Goal: Information Seeking & Learning: Find specific fact

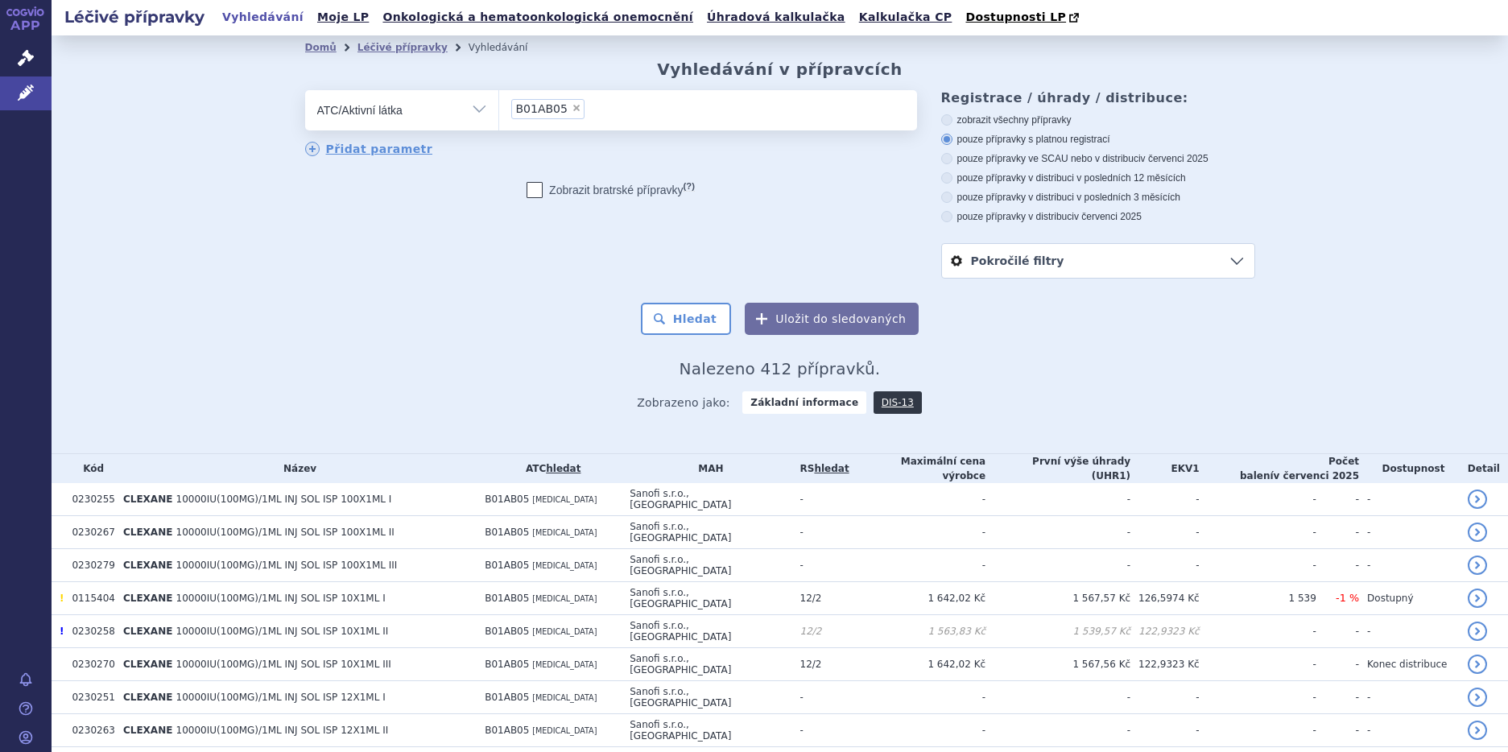
click at [572, 107] on span "×" at bounding box center [577, 108] width 10 height 10
click at [499, 107] on select "B01AB05" at bounding box center [498, 109] width 1 height 40
select select
click at [522, 118] on ul at bounding box center [708, 107] width 418 height 34
click at [499, 118] on select at bounding box center [498, 109] width 1 height 40
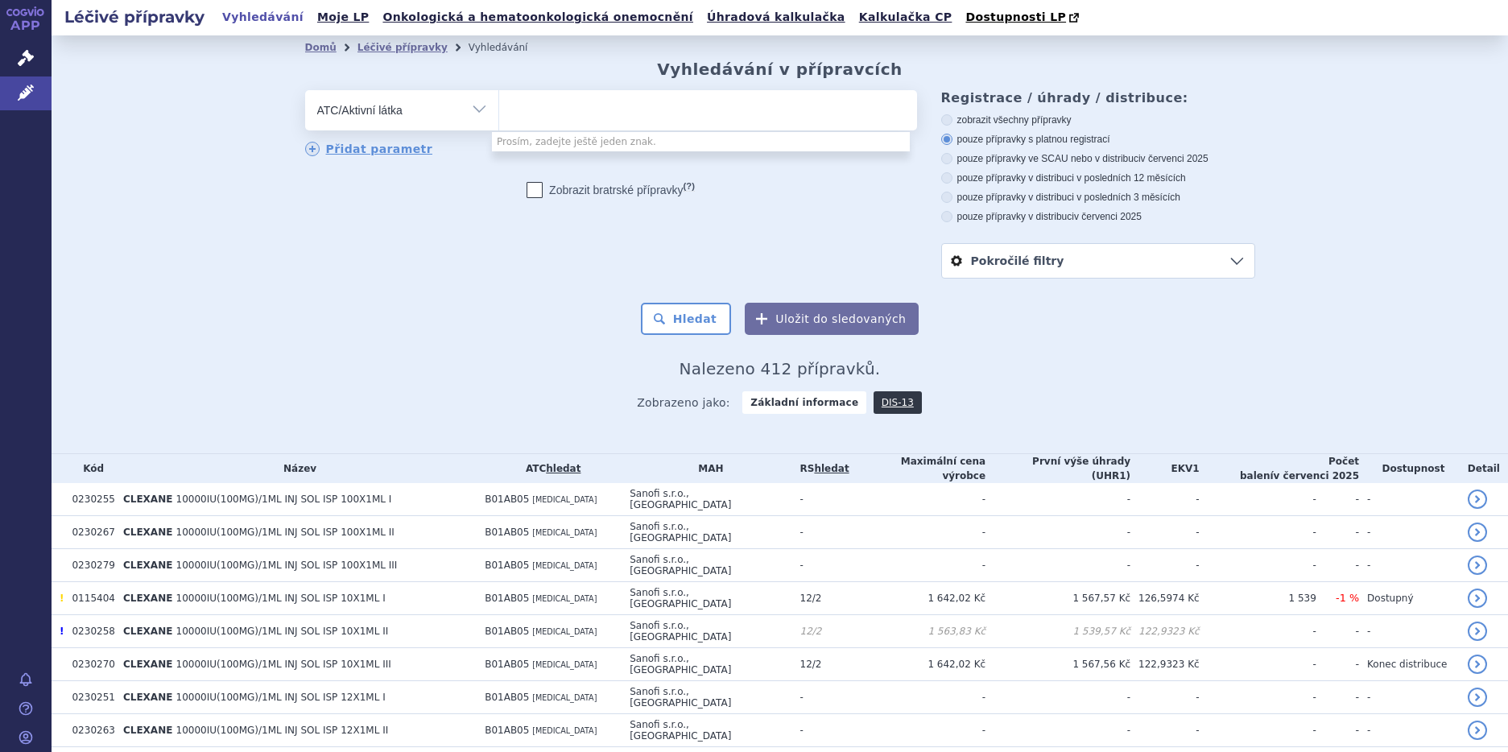
type input "e"
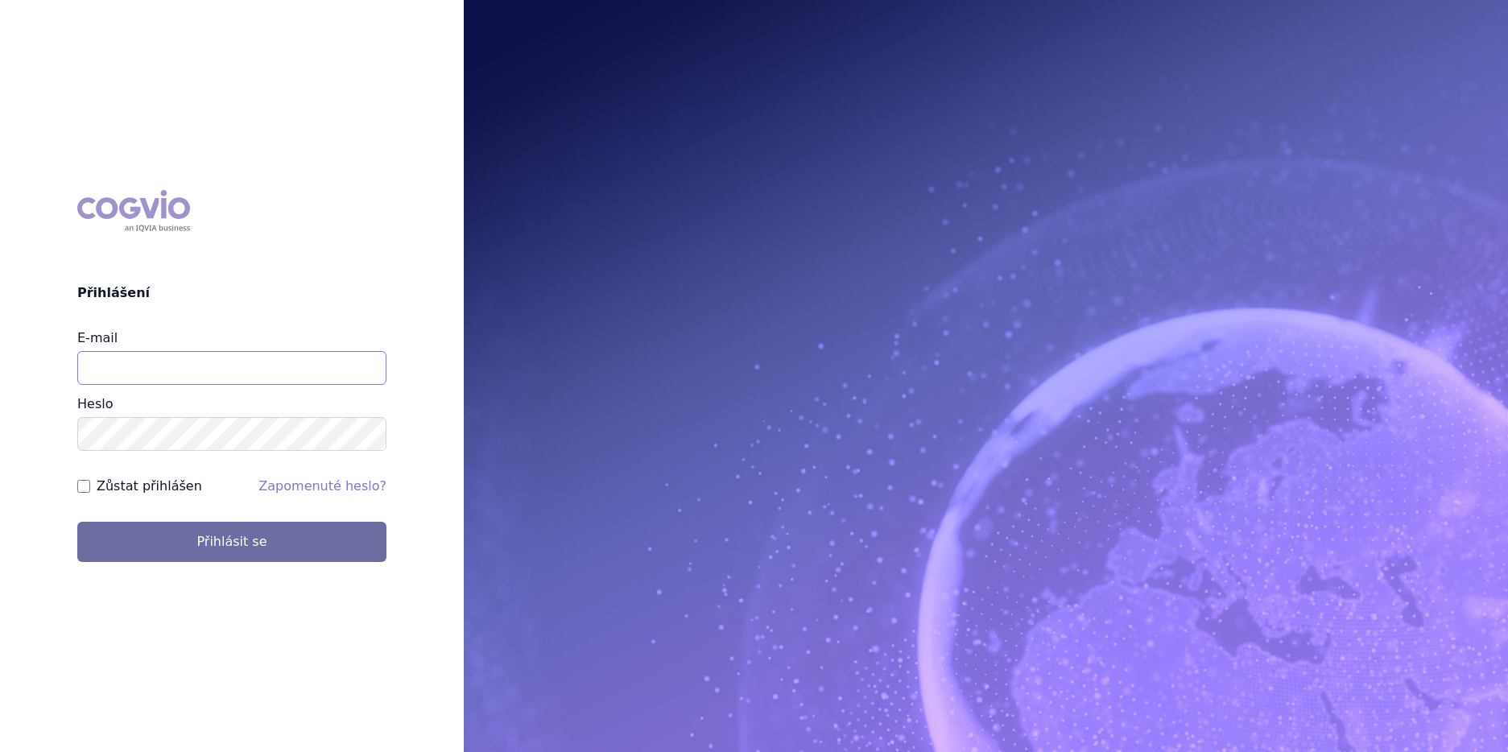
click at [120, 357] on input "E-mail" at bounding box center [231, 368] width 309 height 34
type input "lenka.celisova@viatris.com"
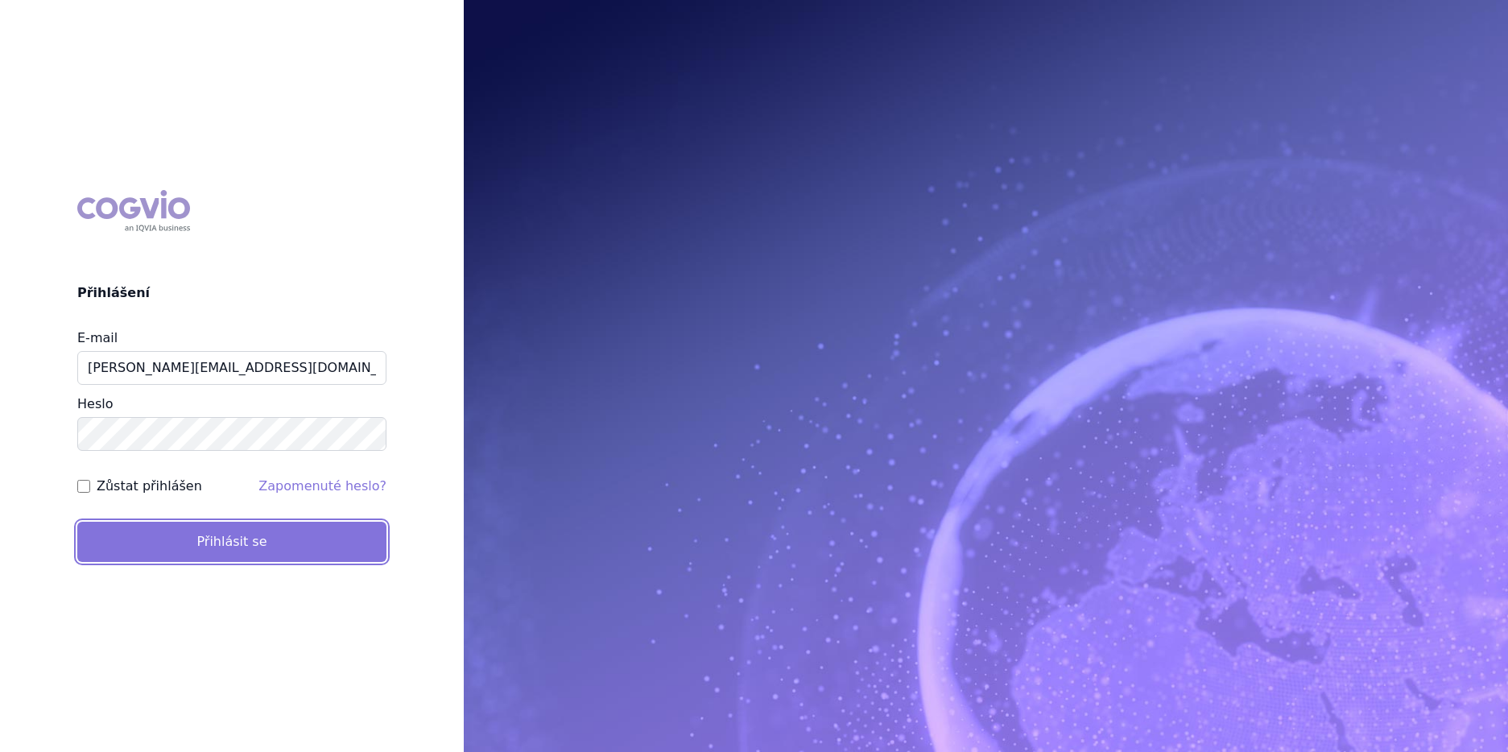
click at [192, 540] on button "Přihlásit se" at bounding box center [231, 542] width 309 height 40
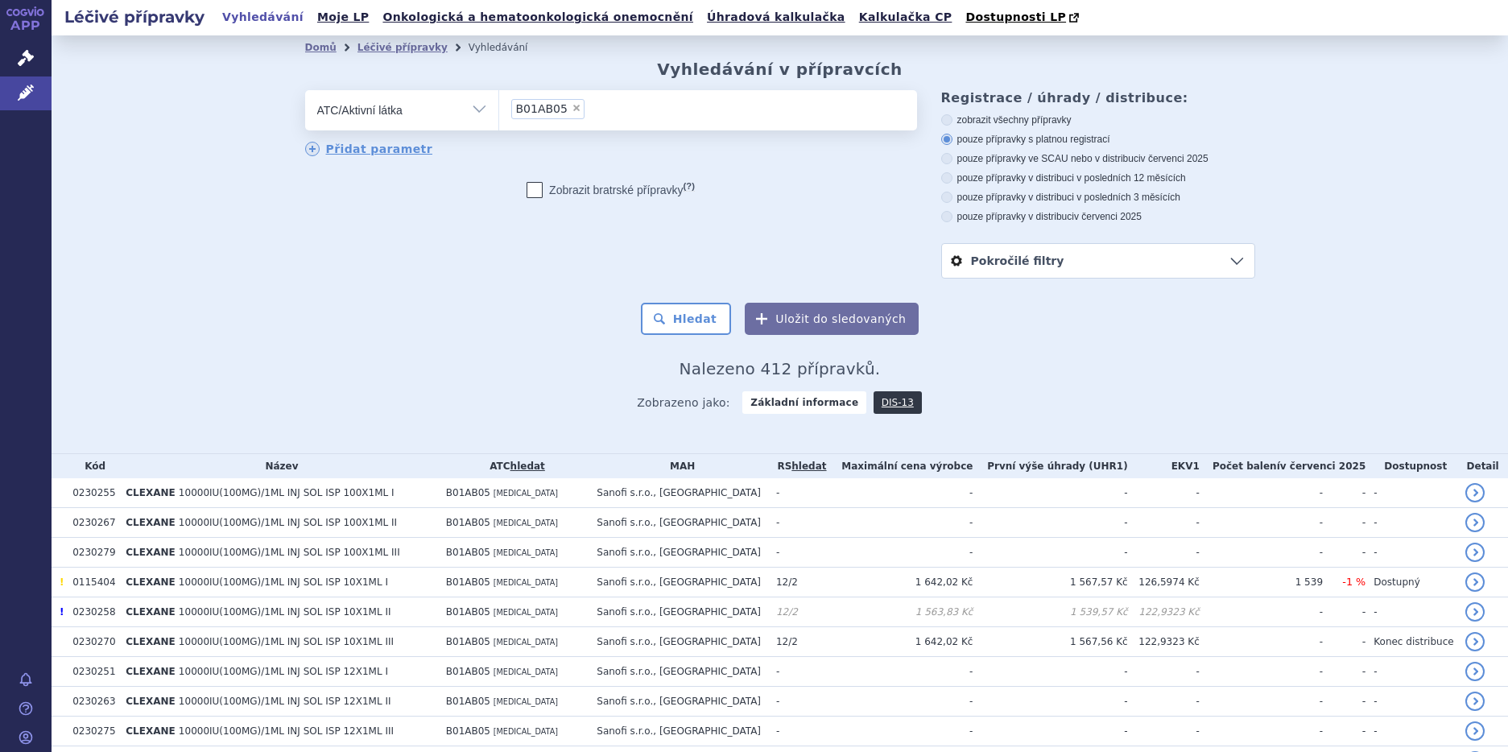
click at [572, 107] on span "×" at bounding box center [577, 108] width 10 height 10
click at [499, 107] on select "B01AB05" at bounding box center [498, 109] width 1 height 40
select select
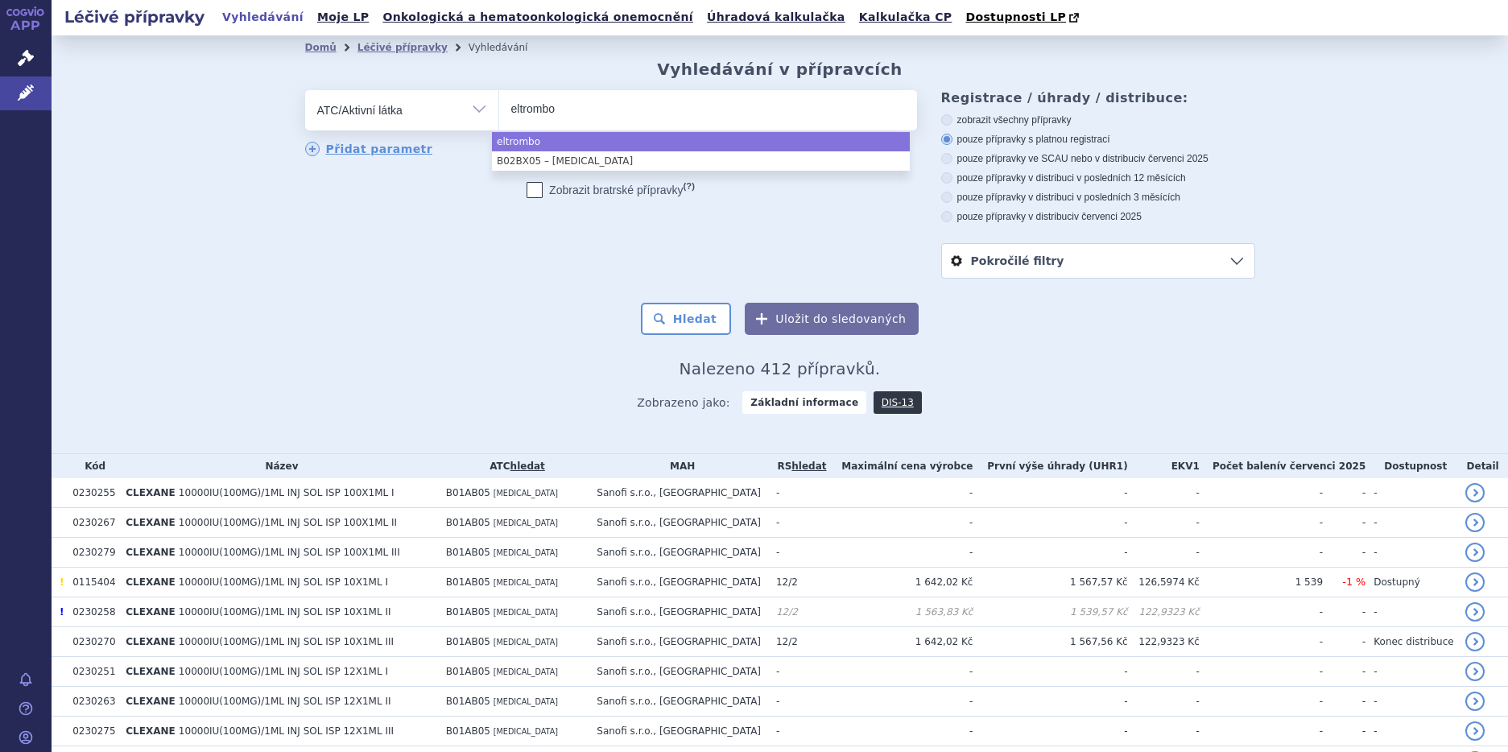
type input "eltrombo"
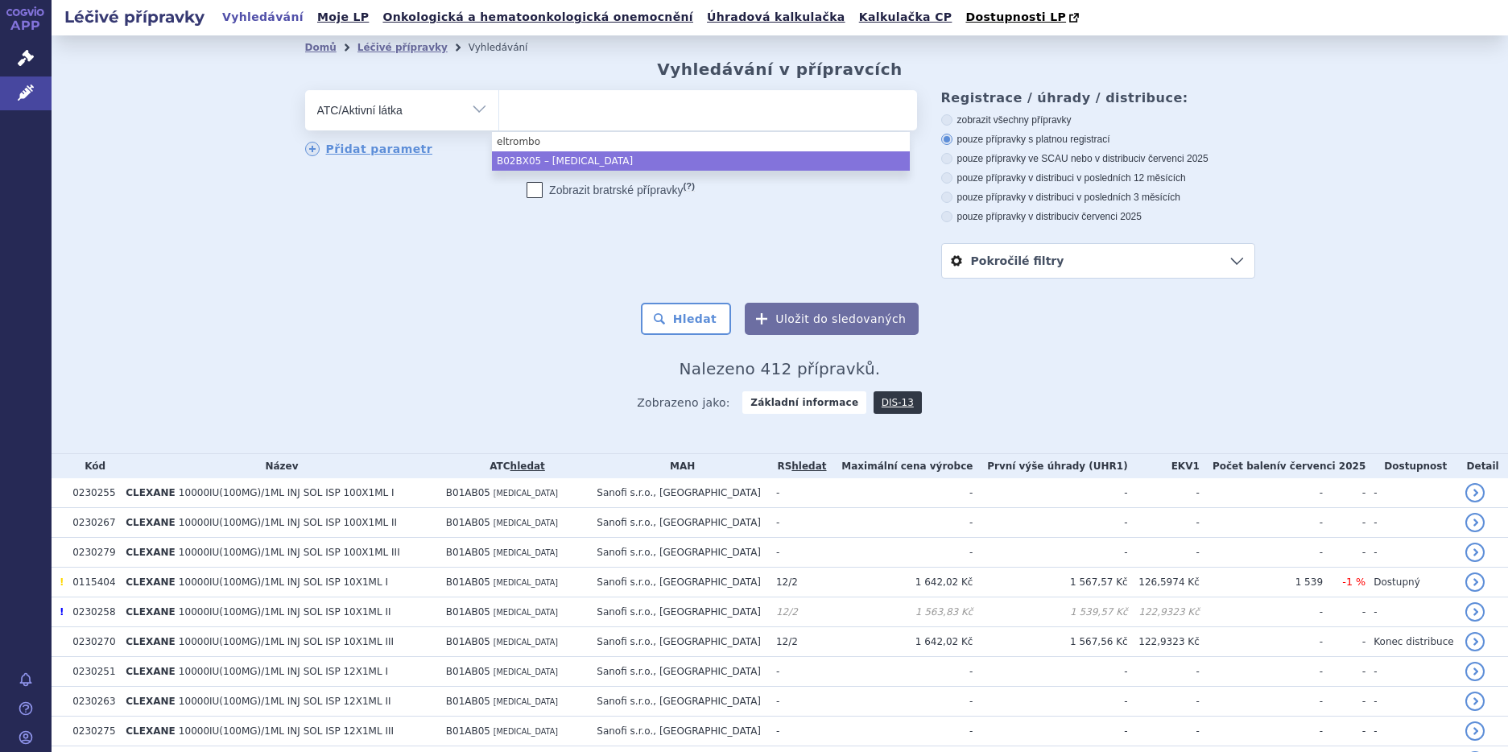
select select "B02BX05"
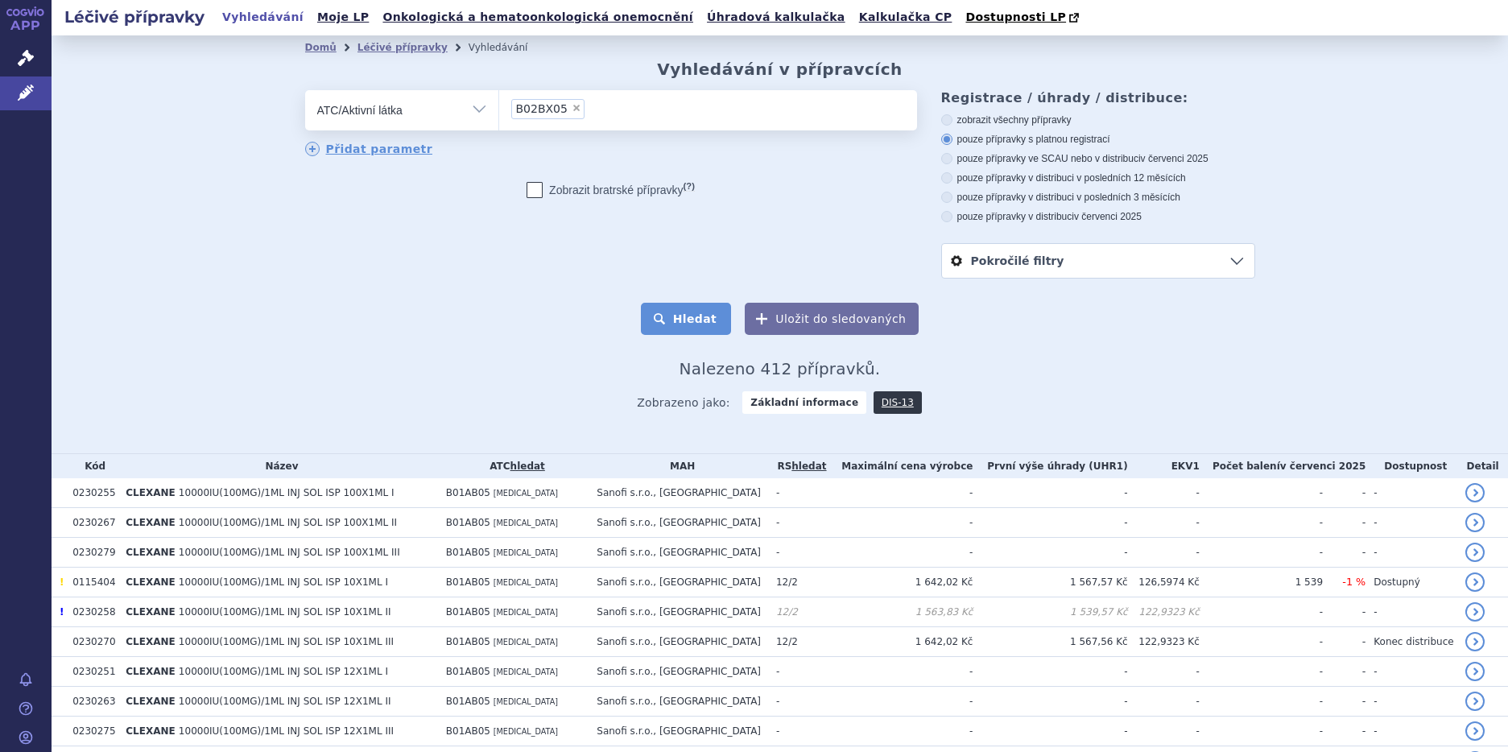
click at [693, 316] on button "Hledat" at bounding box center [686, 319] width 91 height 32
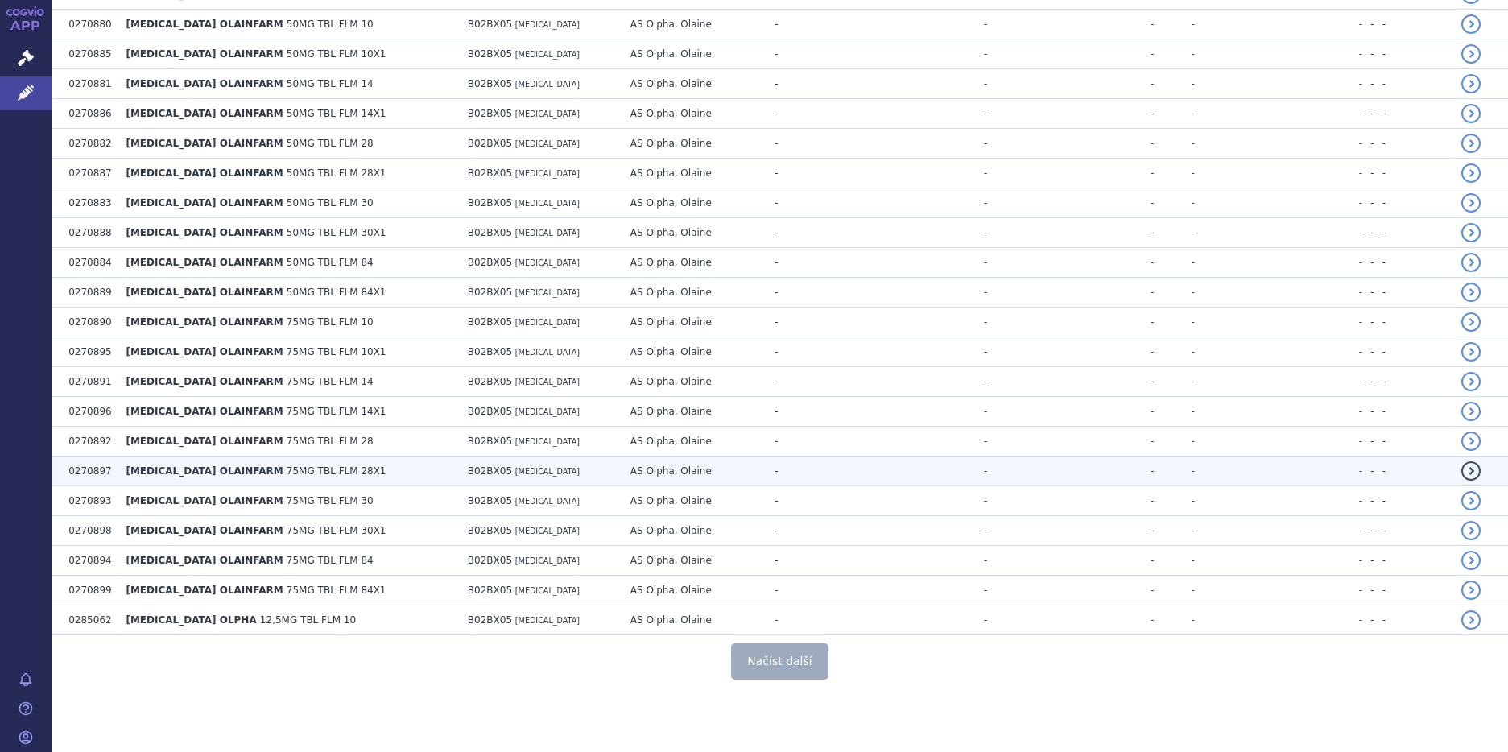
scroll to position [2824, 0]
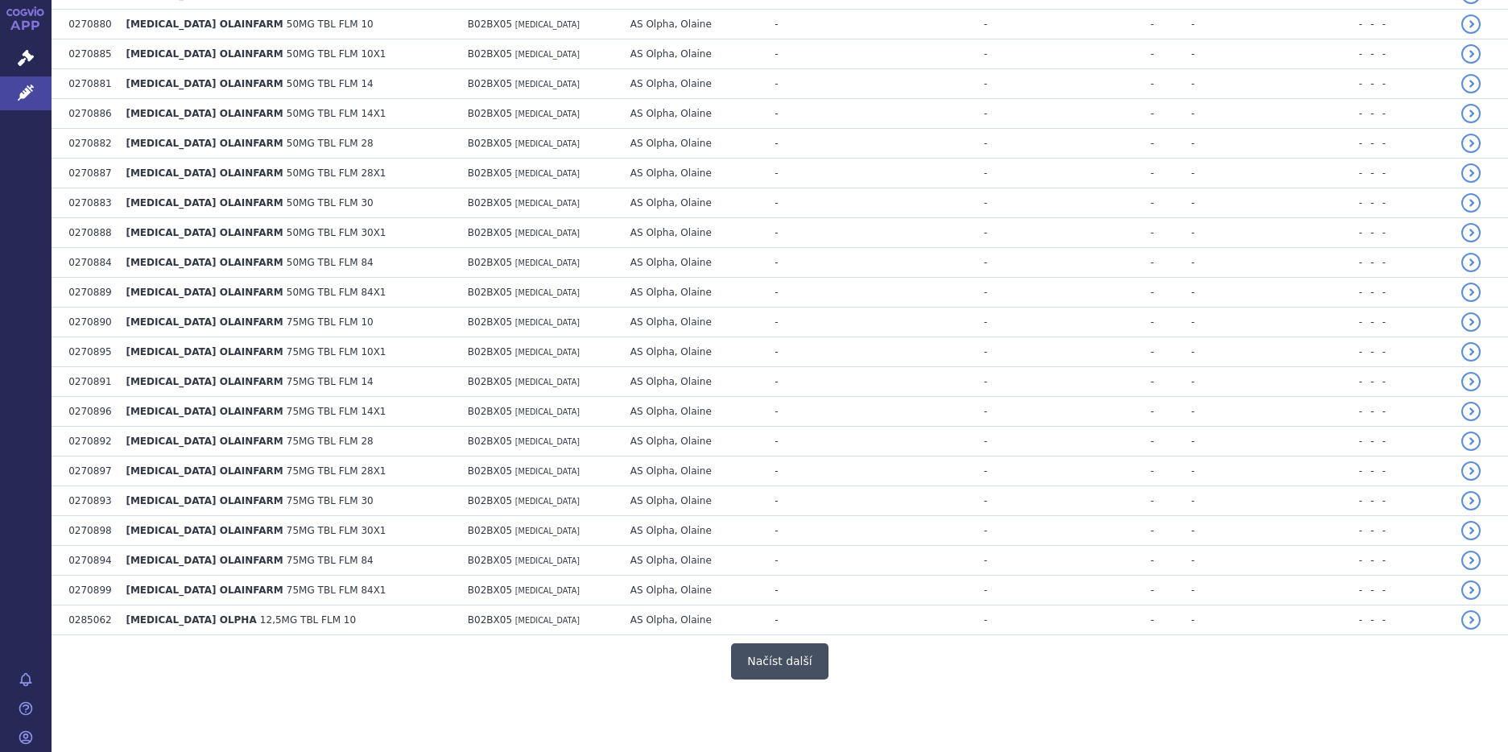
click at [783, 666] on button "Načíst další" at bounding box center [779, 661] width 97 height 36
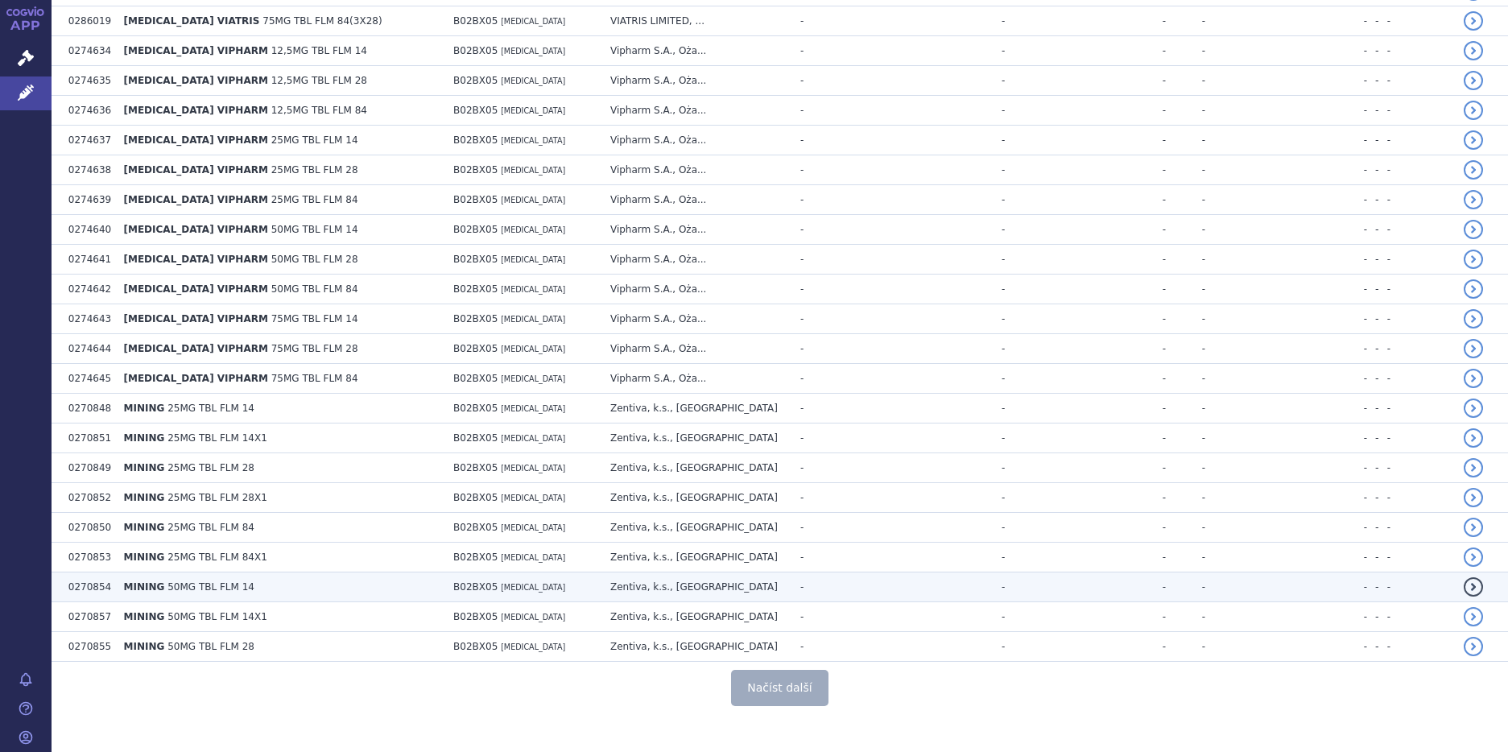
scroll to position [5804, 0]
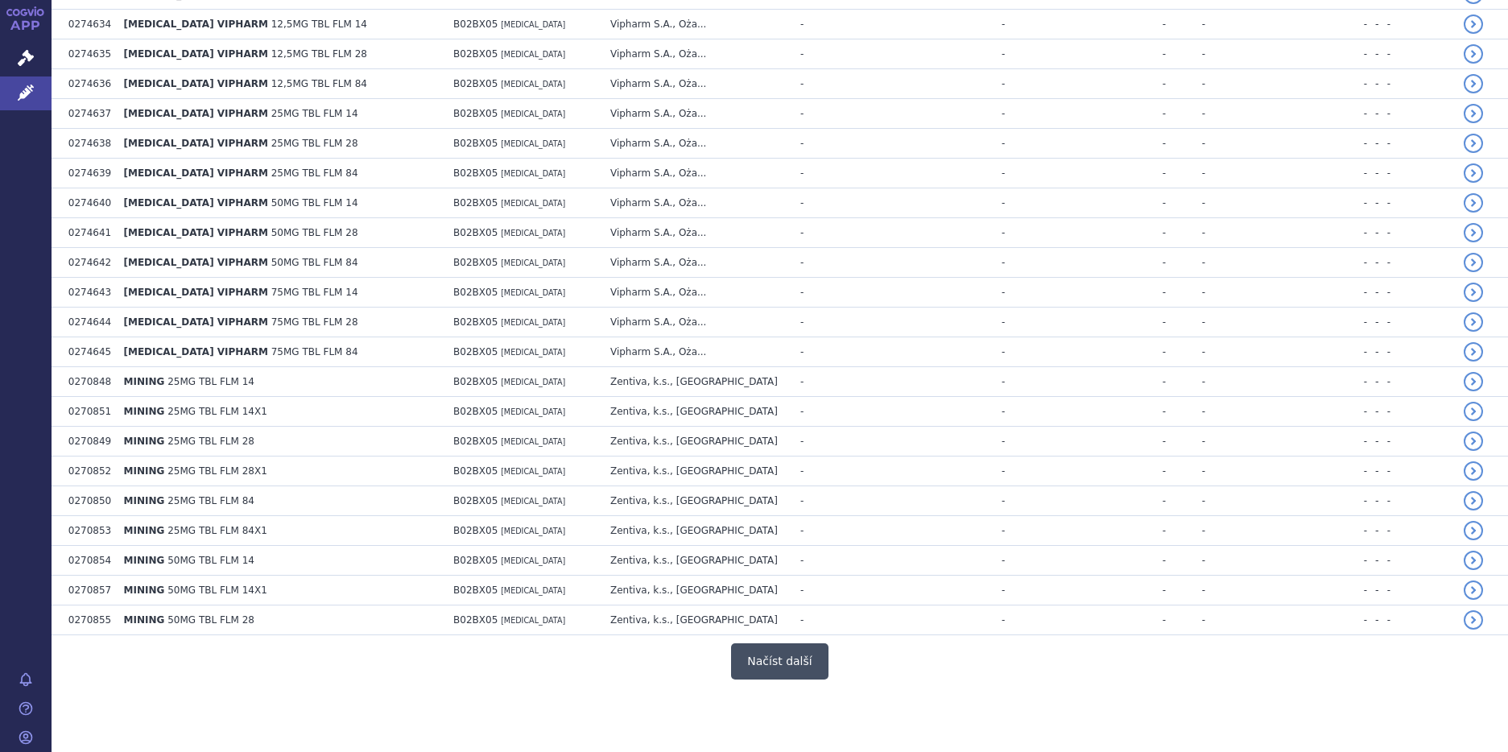
click at [779, 659] on button "Načíst další" at bounding box center [779, 661] width 97 height 36
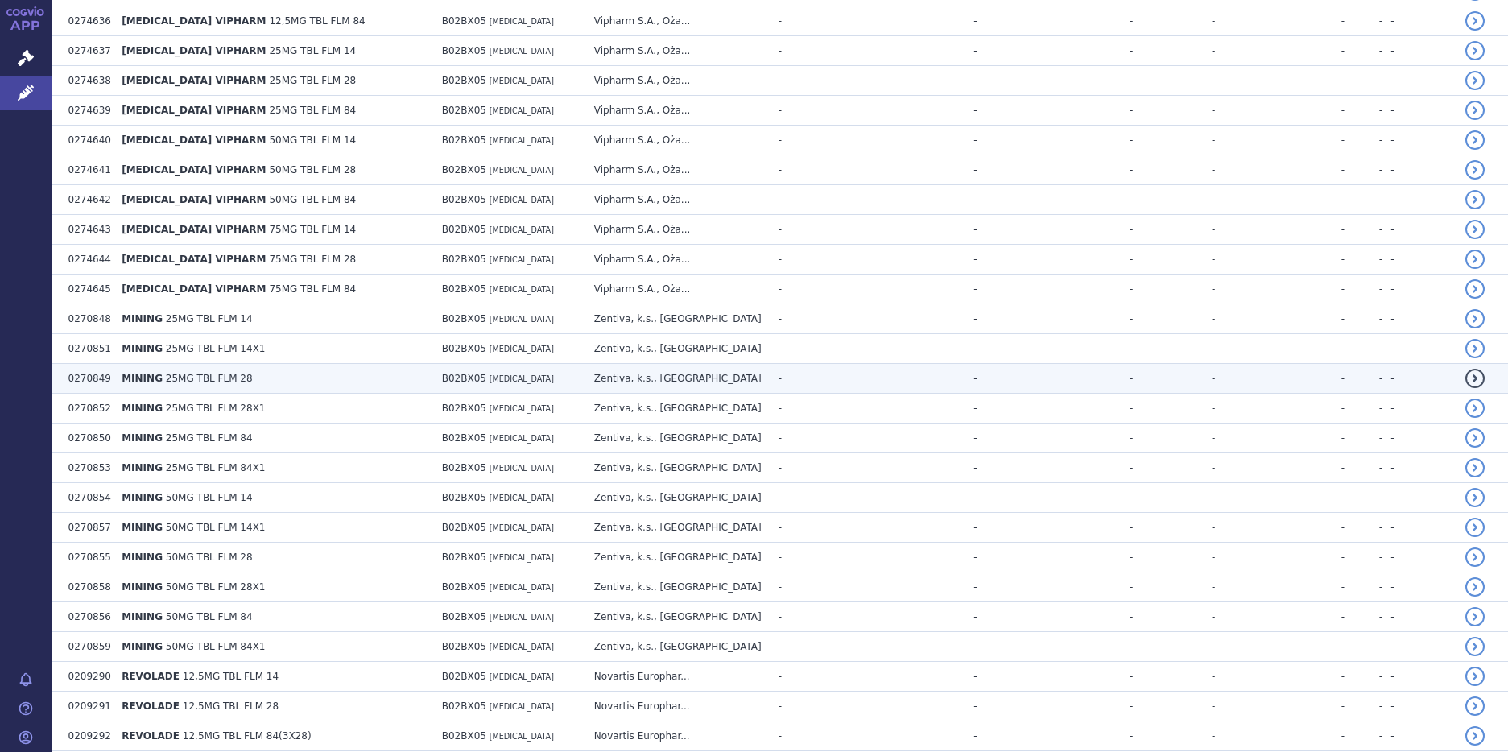
scroll to position [6206, 0]
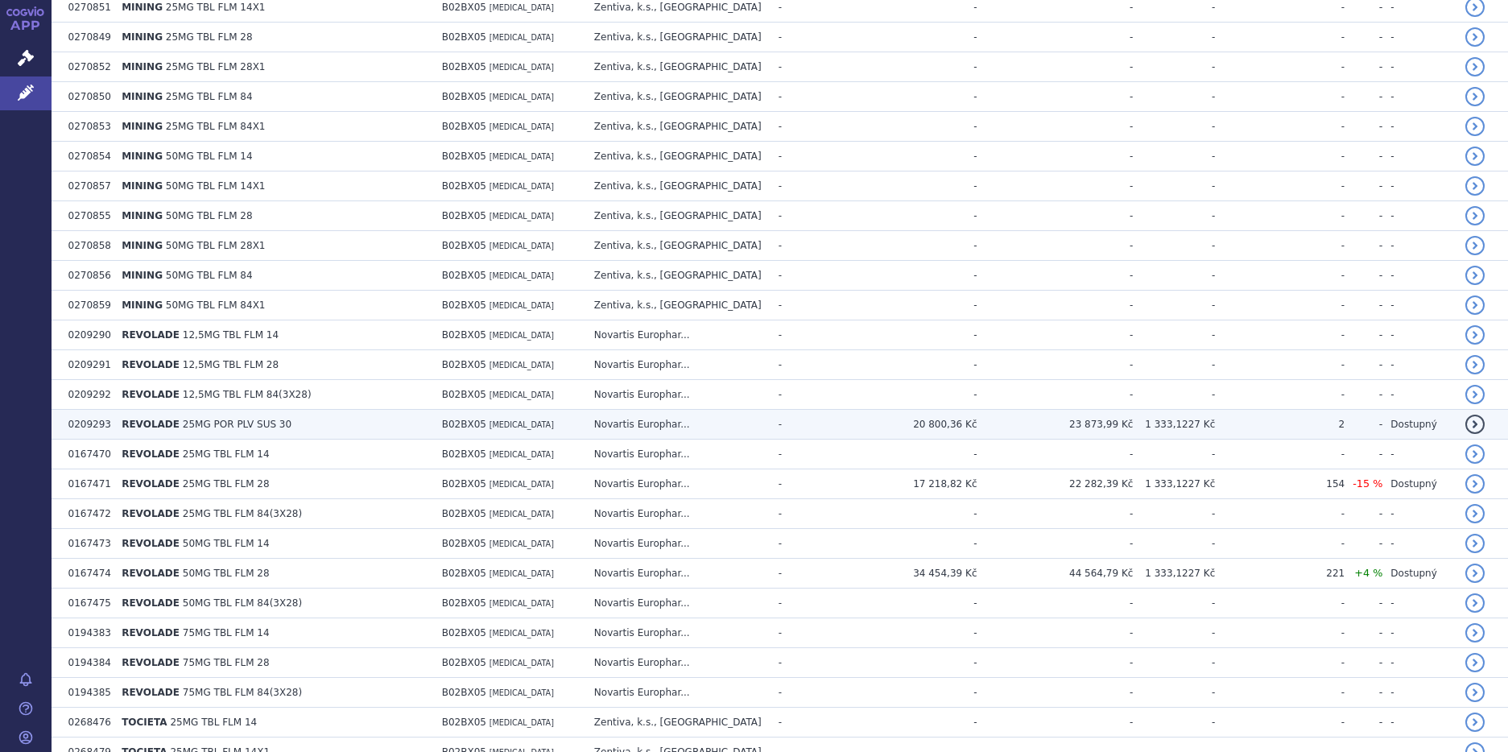
click at [204, 427] on span "25MG POR PLV SUS 30" at bounding box center [237, 424] width 109 height 11
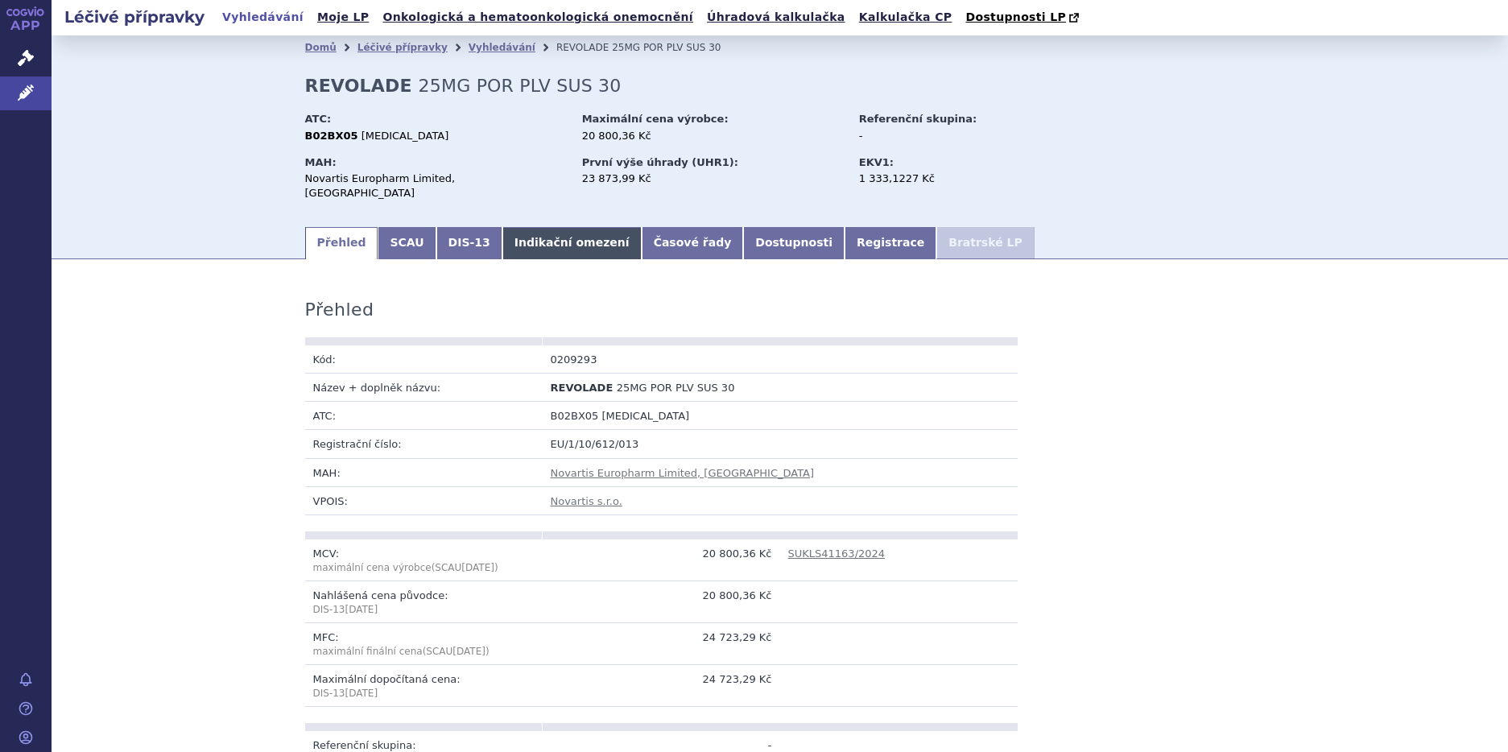
click at [549, 228] on link "Indikační omezení" at bounding box center [572, 243] width 139 height 32
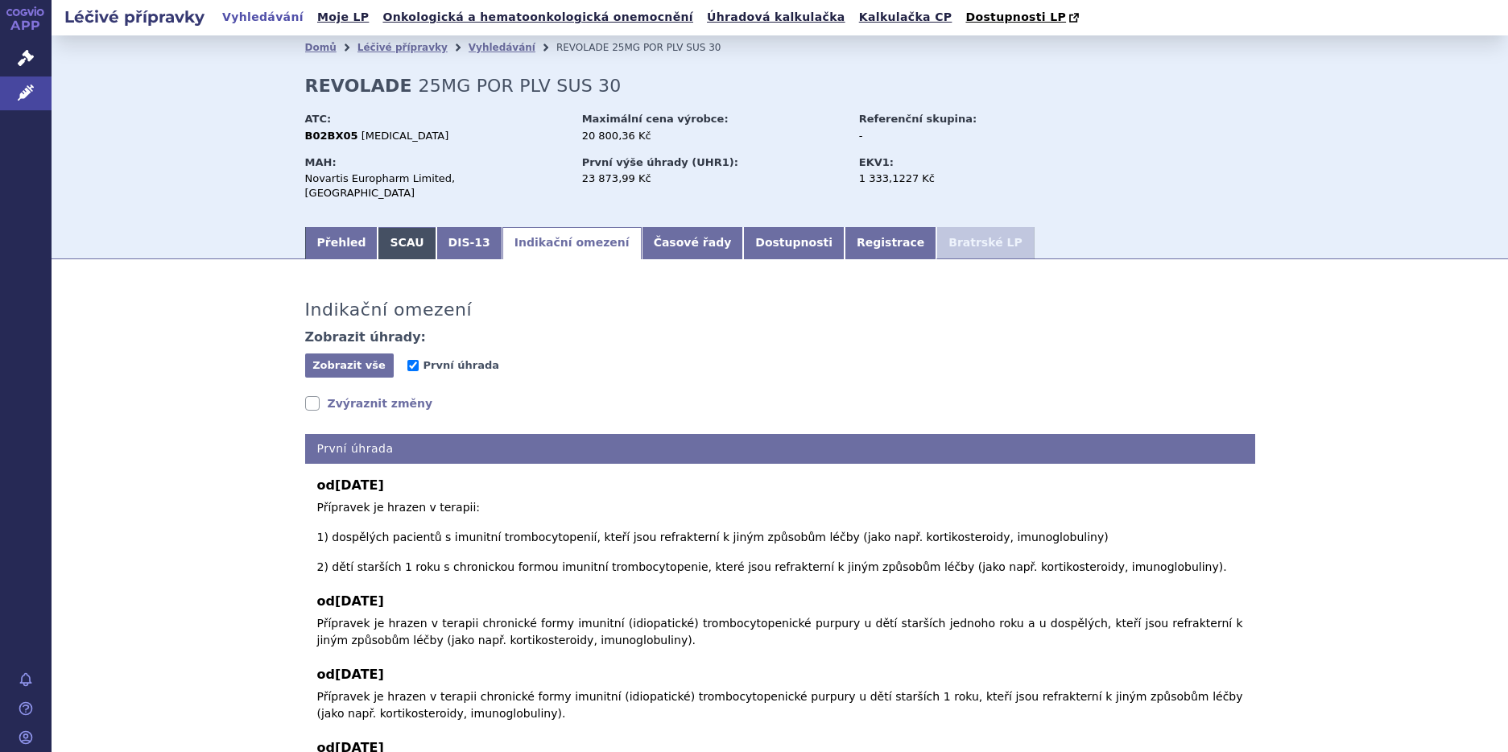
click at [387, 227] on link "SCAU" at bounding box center [407, 243] width 58 height 32
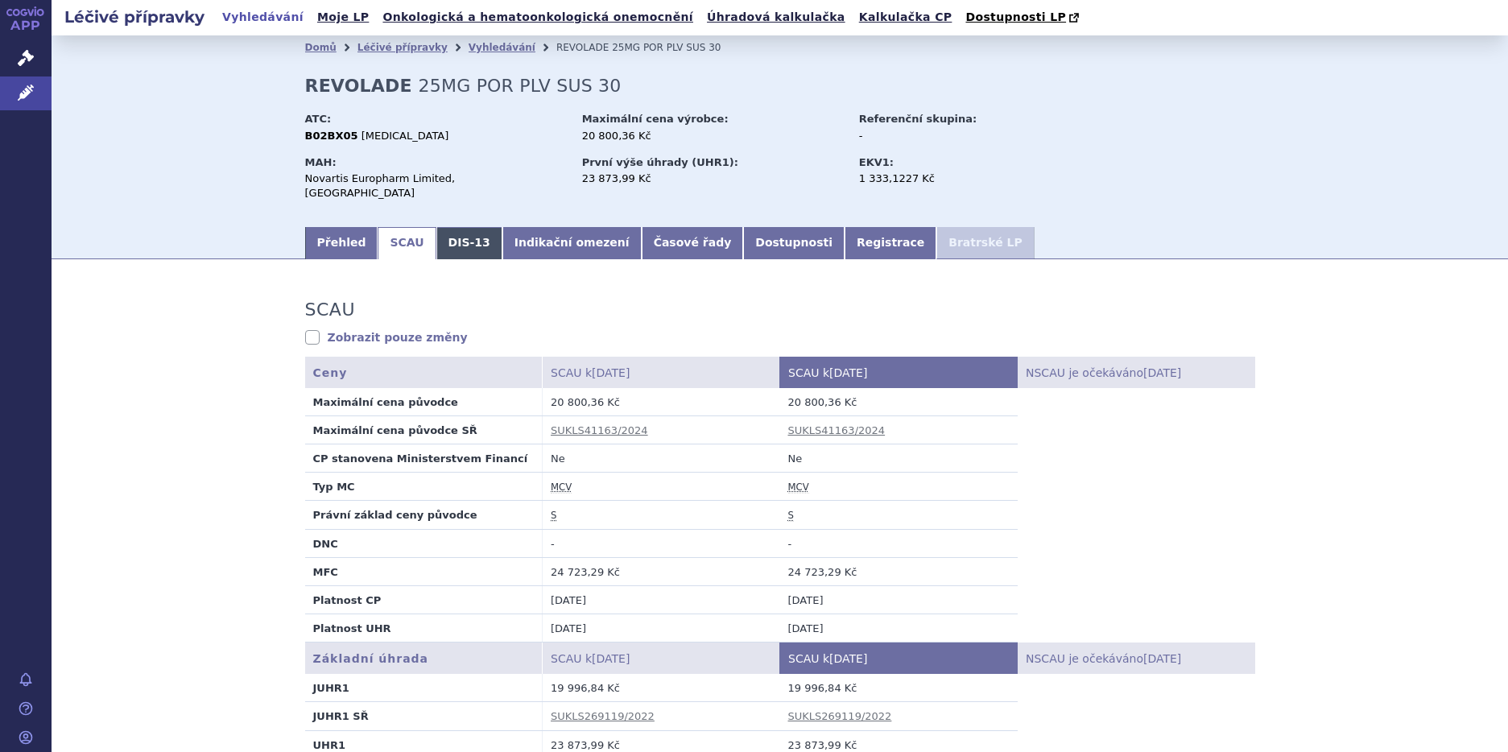
click at [457, 229] on link "DIS-13" at bounding box center [469, 243] width 66 height 32
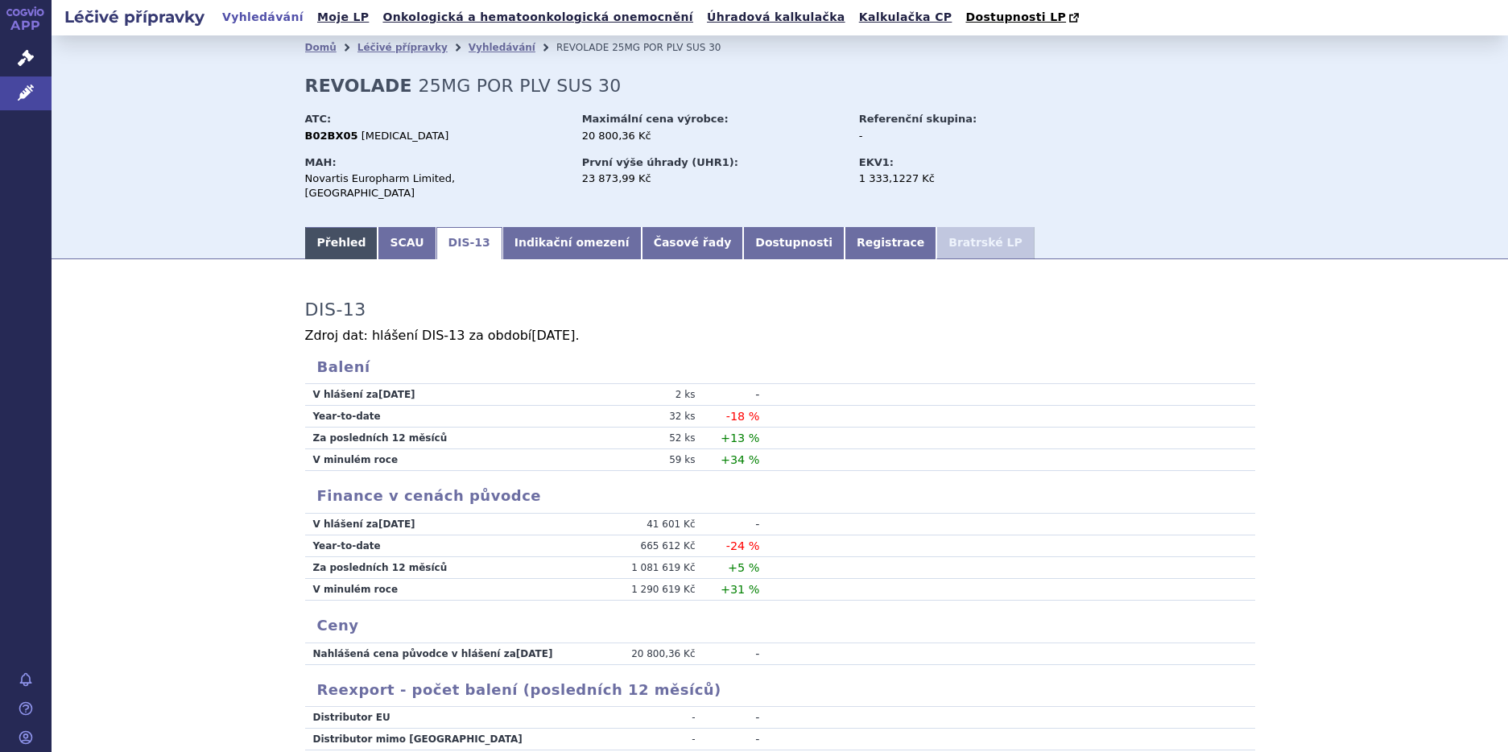
click at [316, 230] on link "Přehled" at bounding box center [341, 243] width 73 height 32
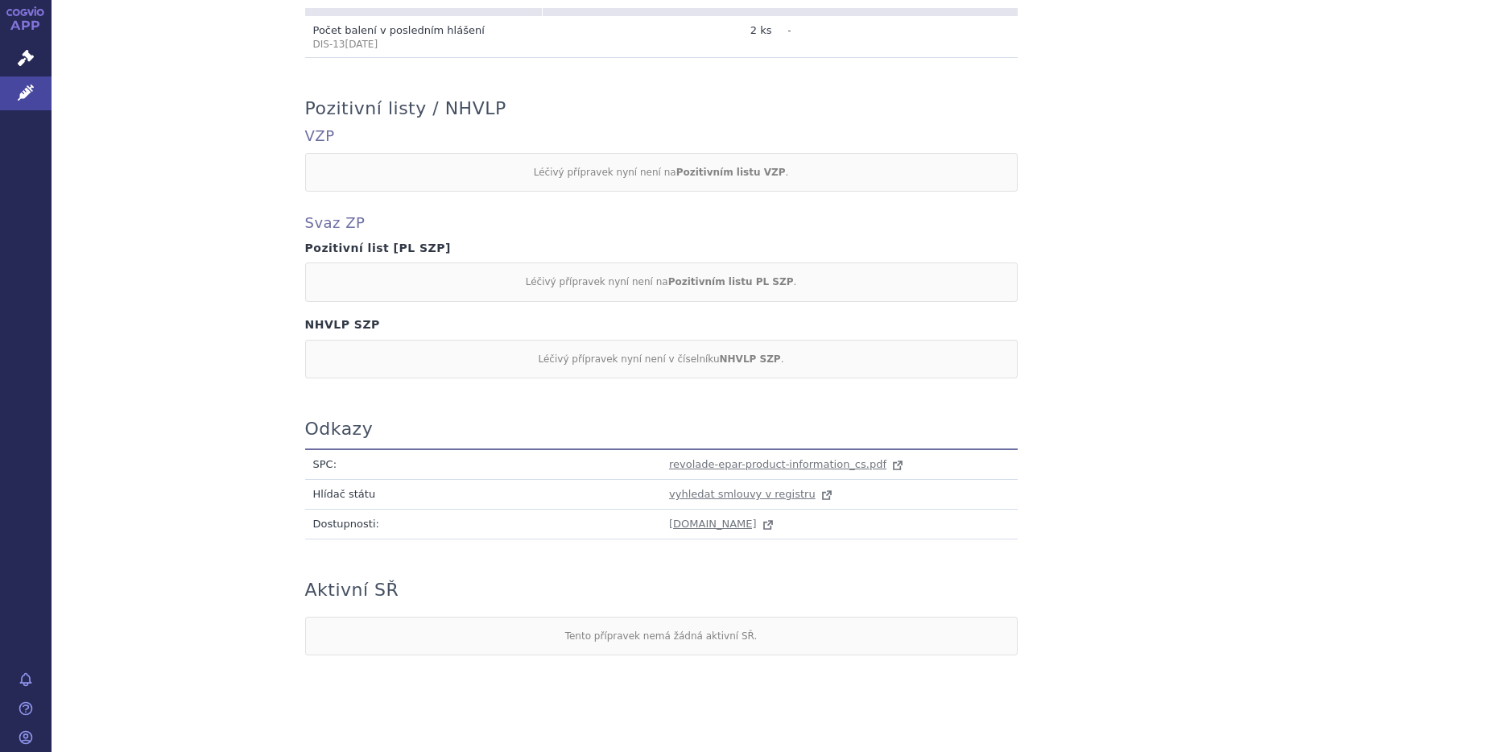
scroll to position [1292, 0]
click at [740, 453] on span "revolade-epar-product-information_cs.pdf" at bounding box center [777, 459] width 217 height 12
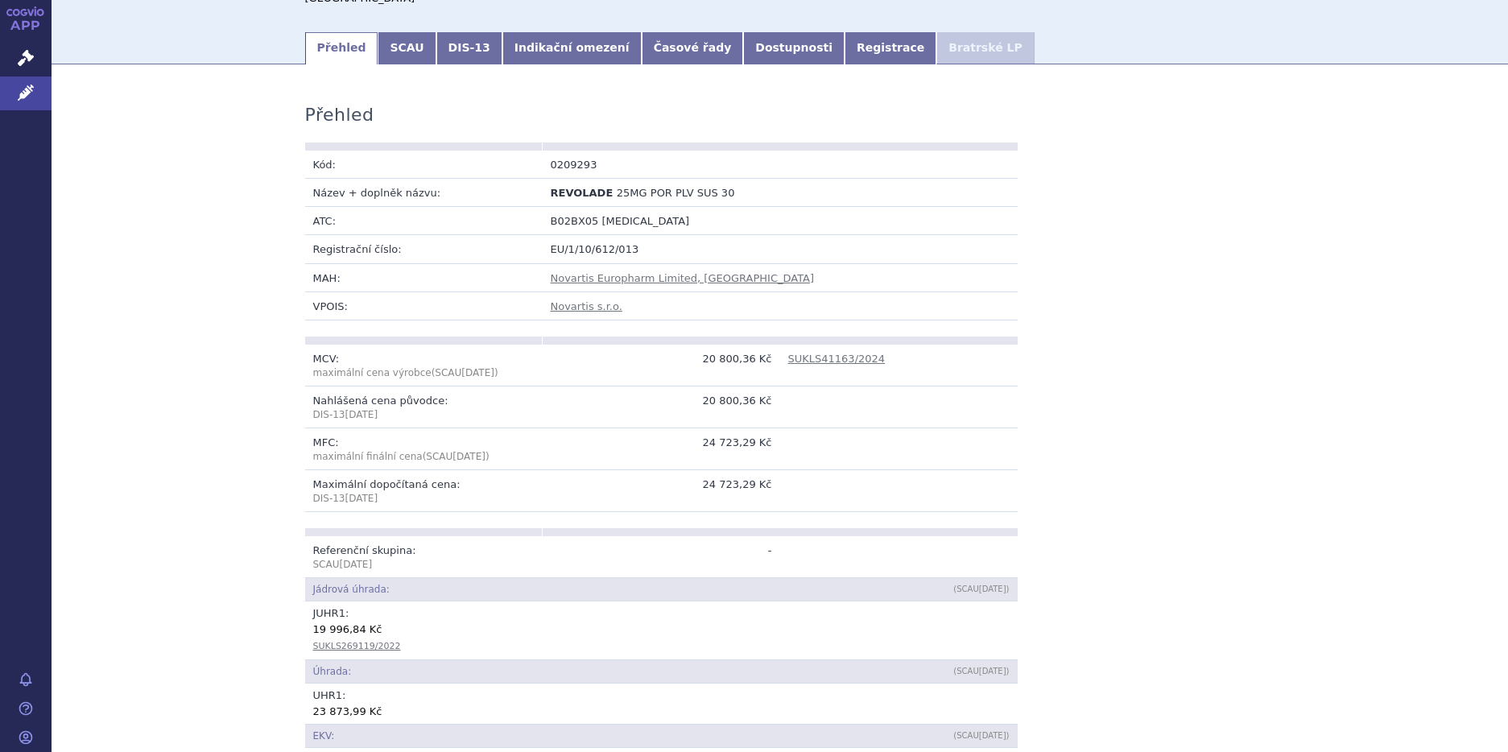
scroll to position [0, 0]
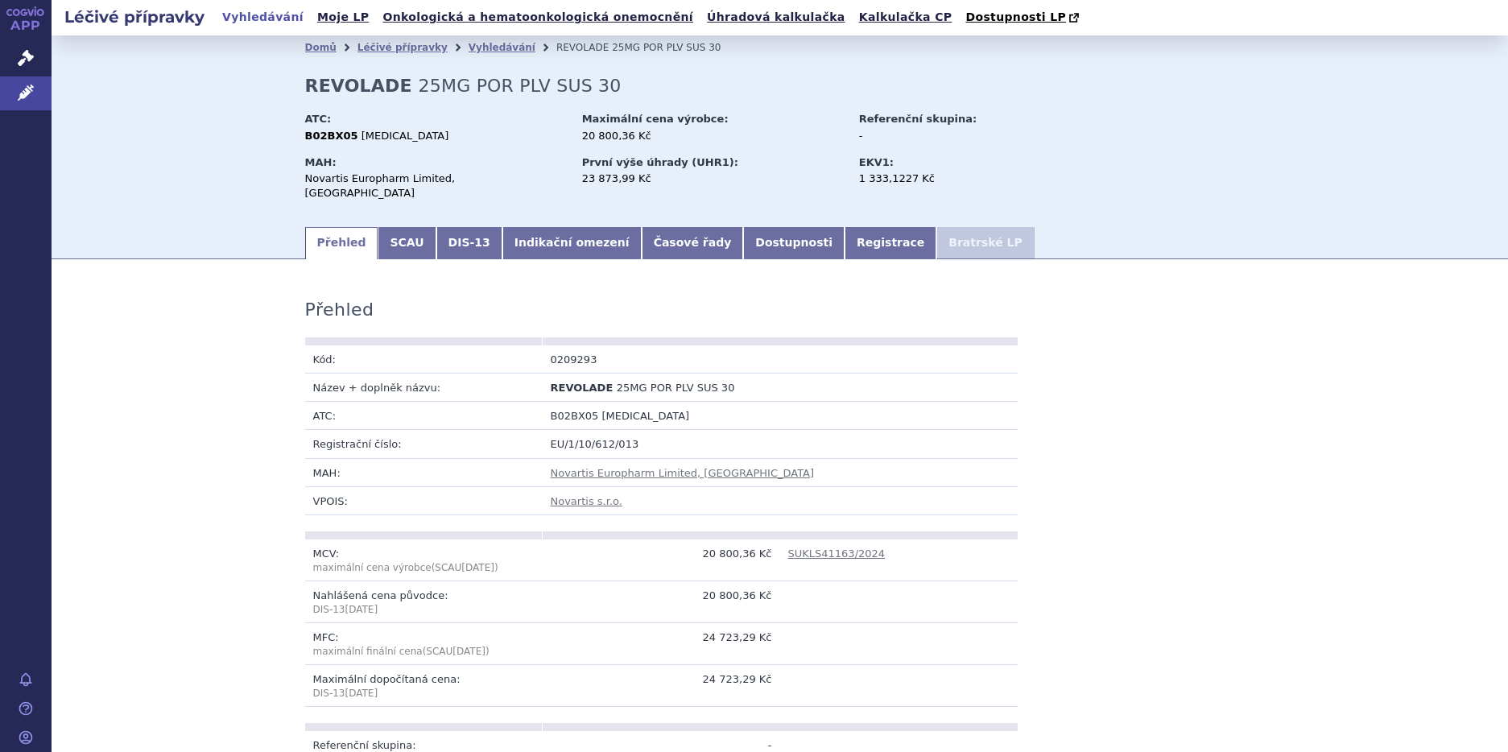
click at [478, 52] on link "Vyhledávání" at bounding box center [502, 47] width 67 height 11
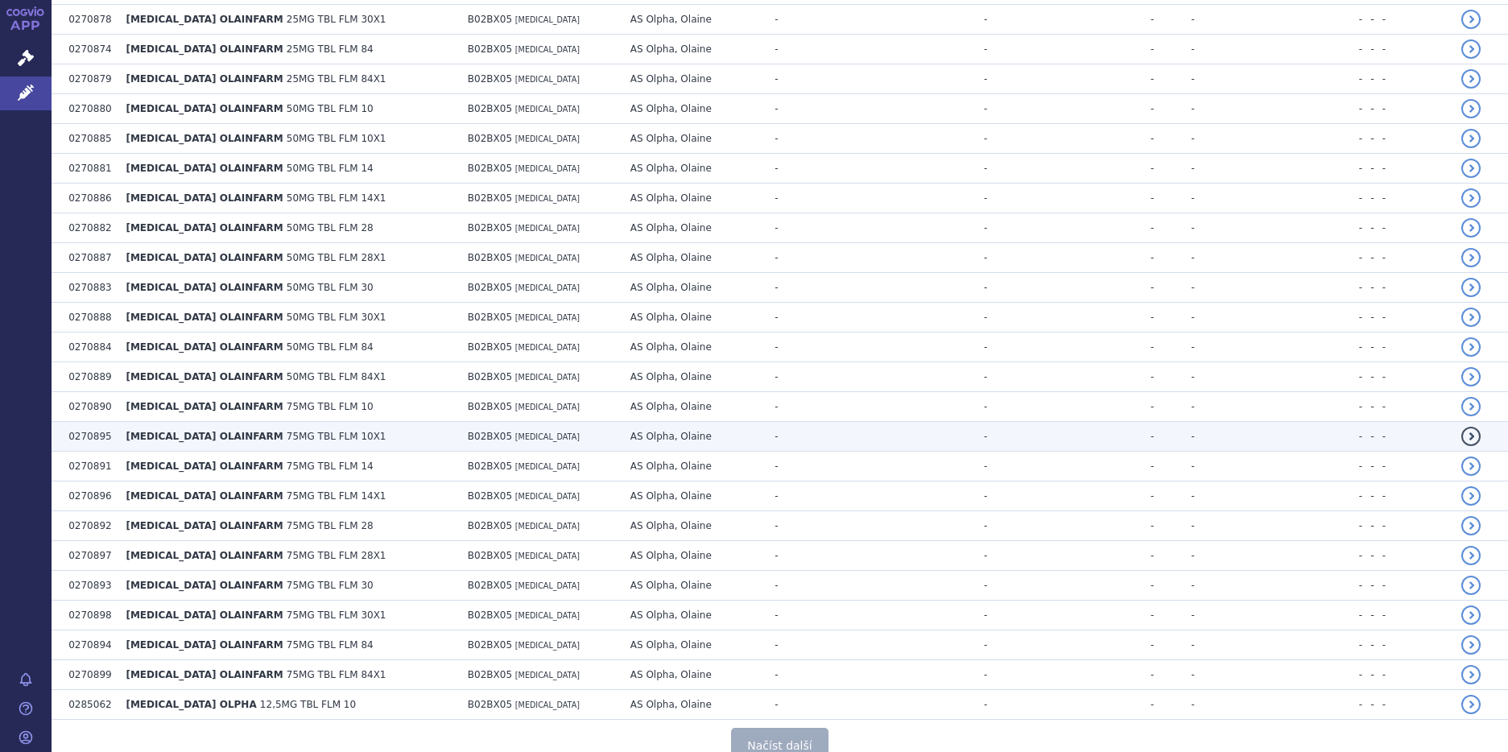
scroll to position [2824, 0]
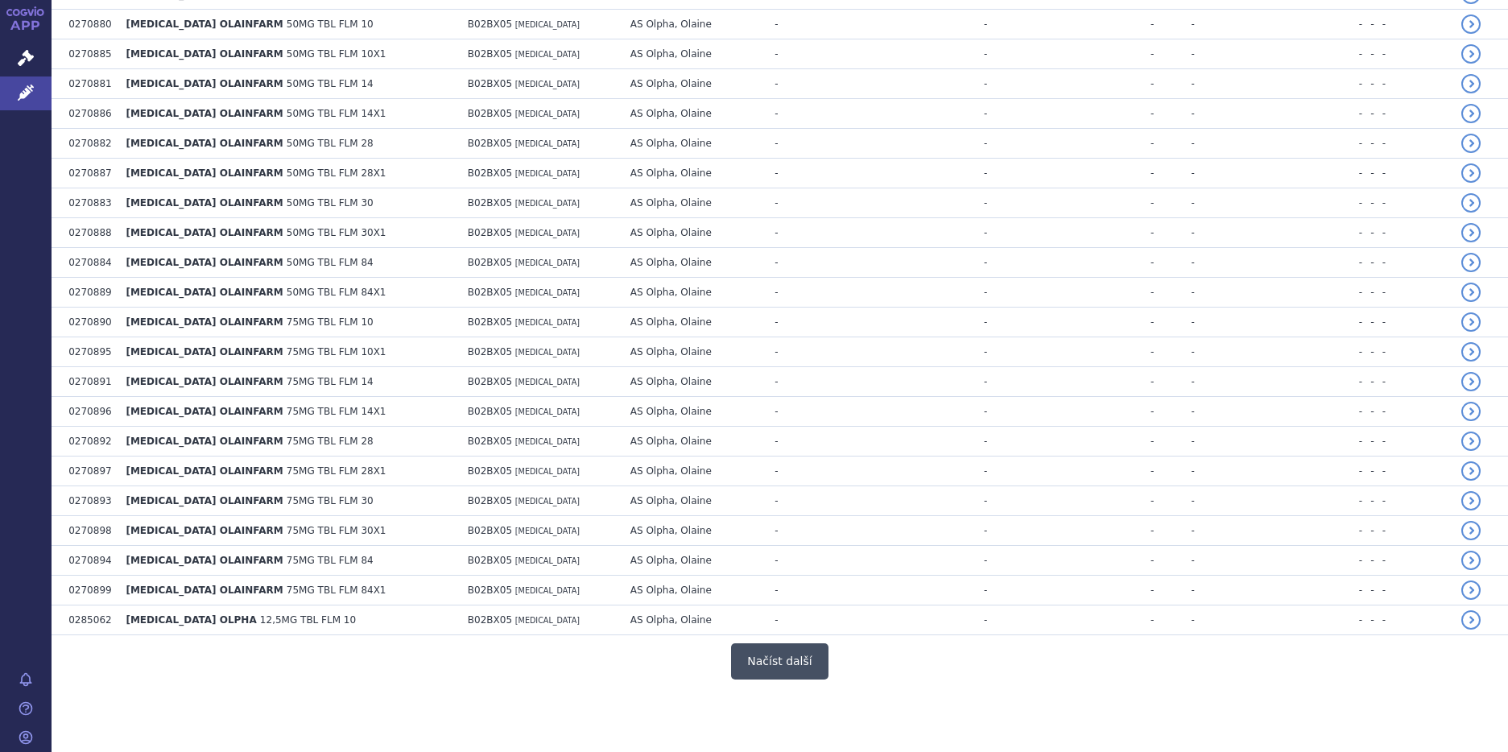
click at [780, 656] on button "Načíst další" at bounding box center [779, 661] width 97 height 36
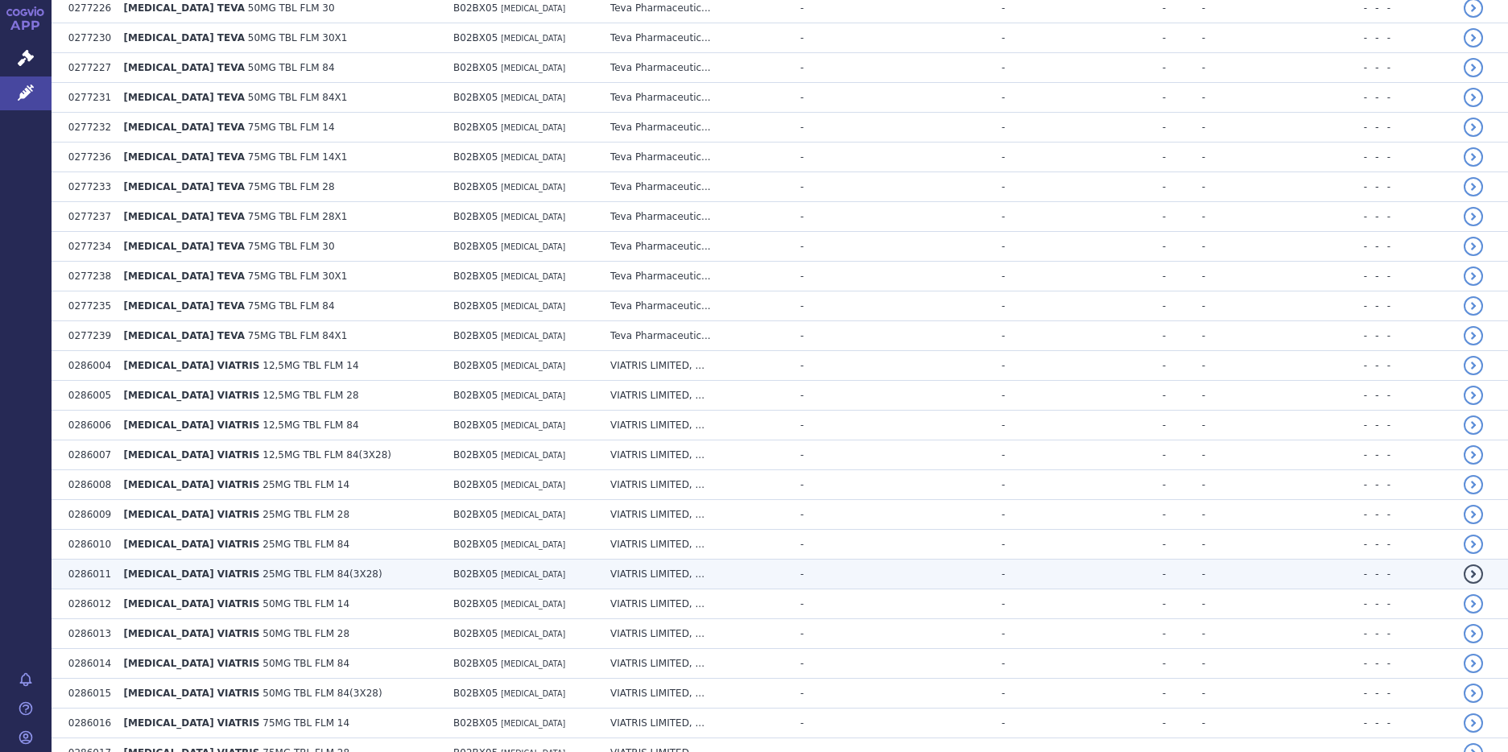
scroll to position [4998, 0]
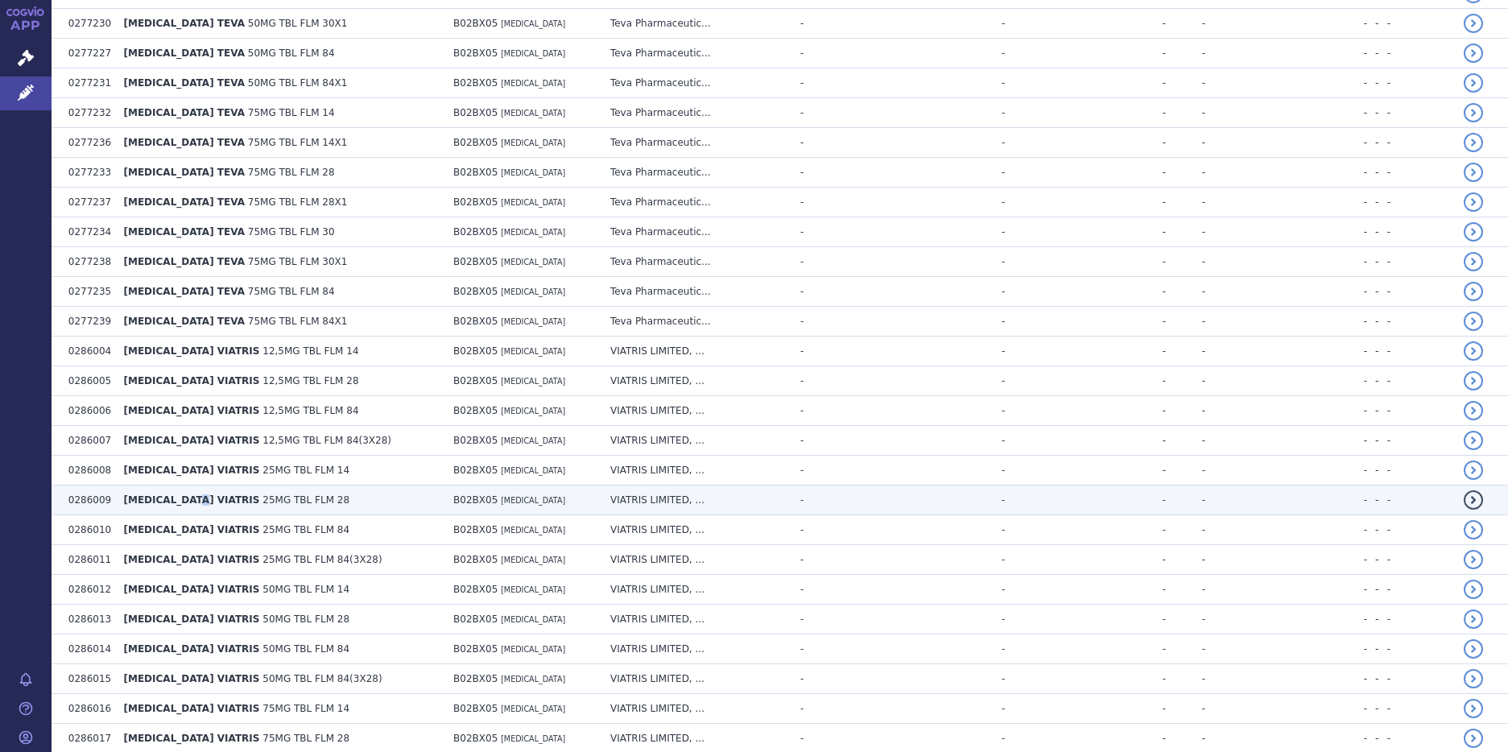
click at [202, 501] on span "[MEDICAL_DATA] VIATRIS" at bounding box center [192, 499] width 136 height 11
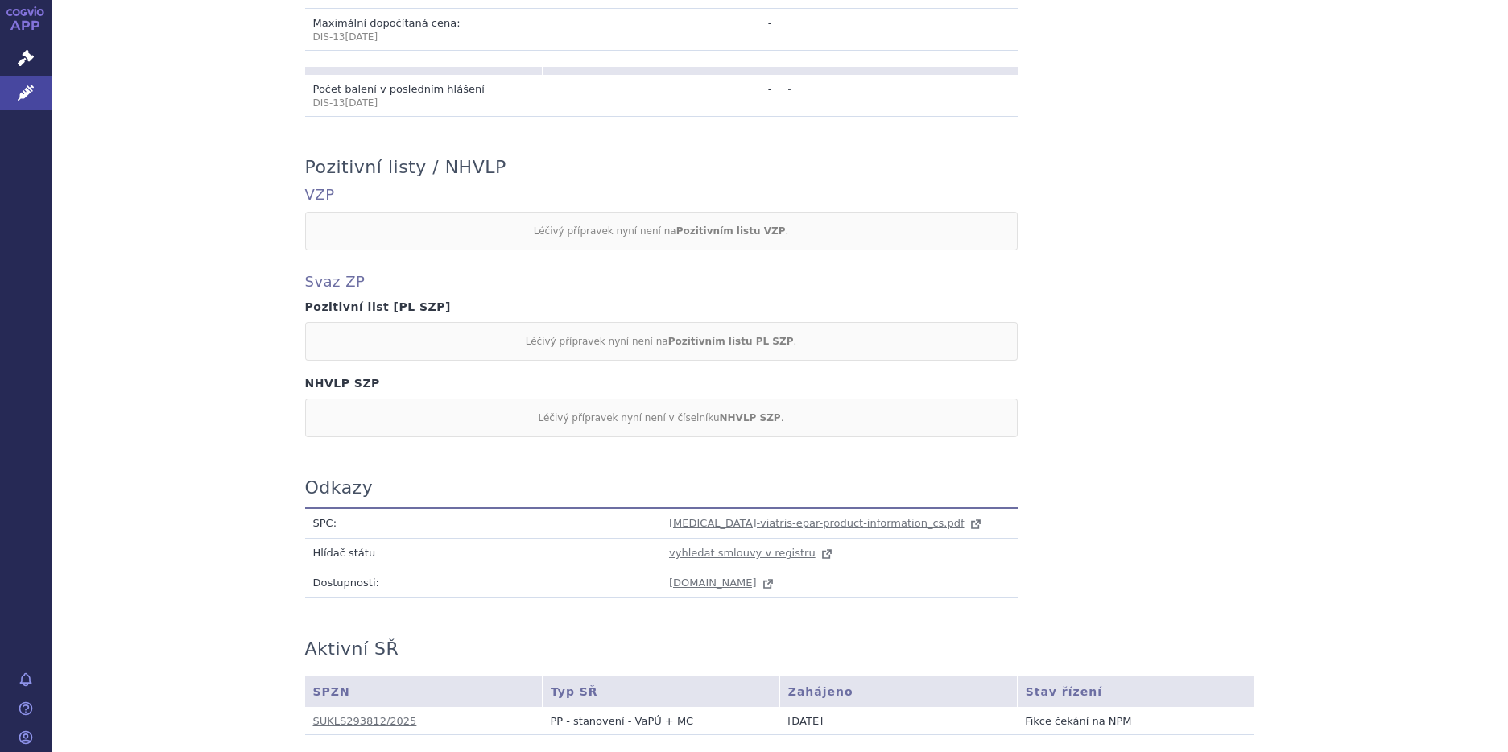
scroll to position [644, 0]
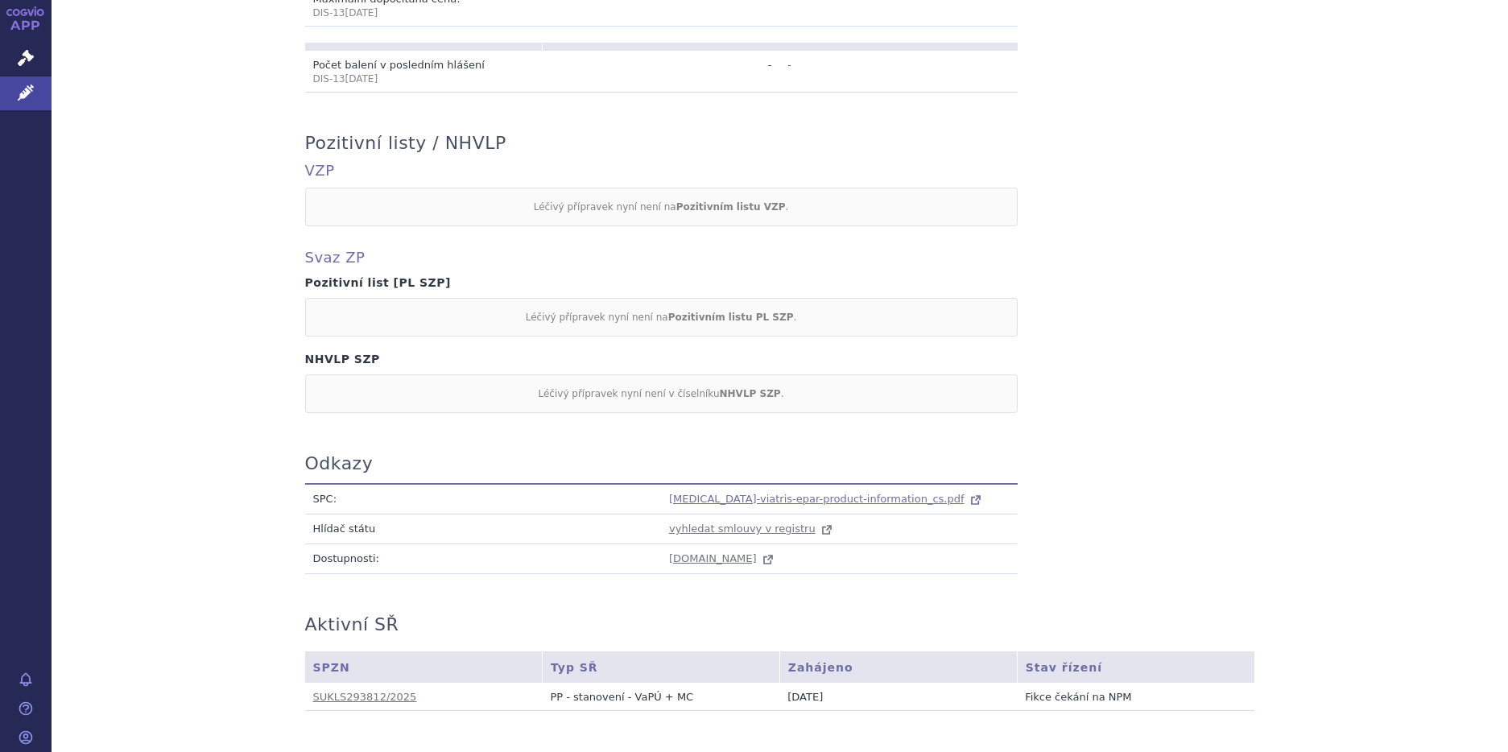
click at [793, 493] on span "[MEDICAL_DATA]-viatris-epar-product-information_cs.pdf" at bounding box center [817, 499] width 296 height 12
